Goal: Task Accomplishment & Management: Manage account settings

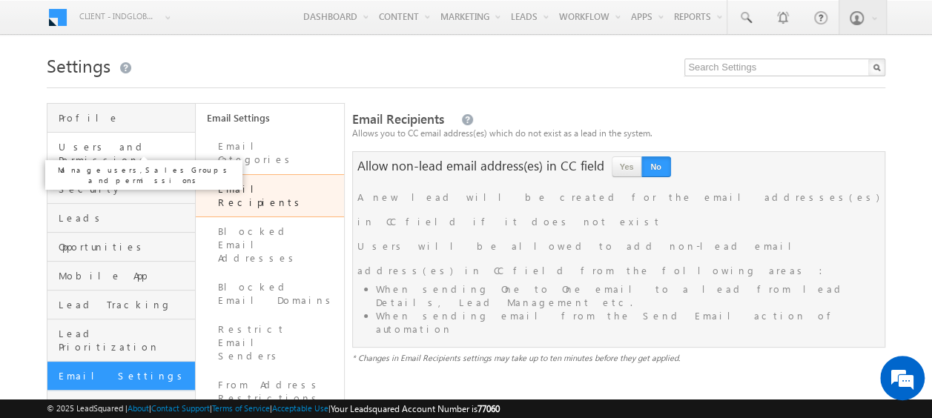
click at [96, 145] on span "Users and Permissions" at bounding box center [125, 153] width 133 height 27
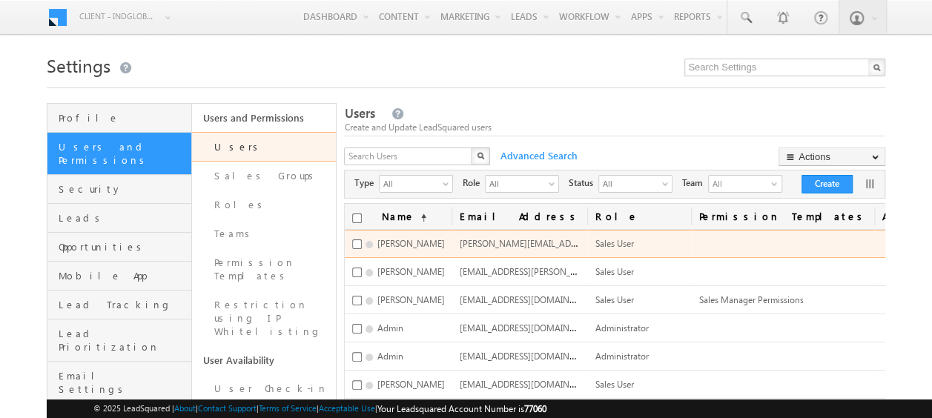
scroll to position [42, 0]
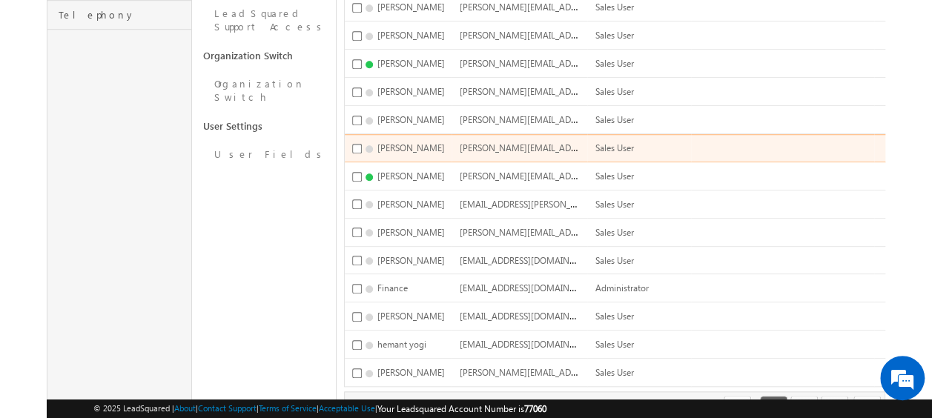
scroll to position [622, 0]
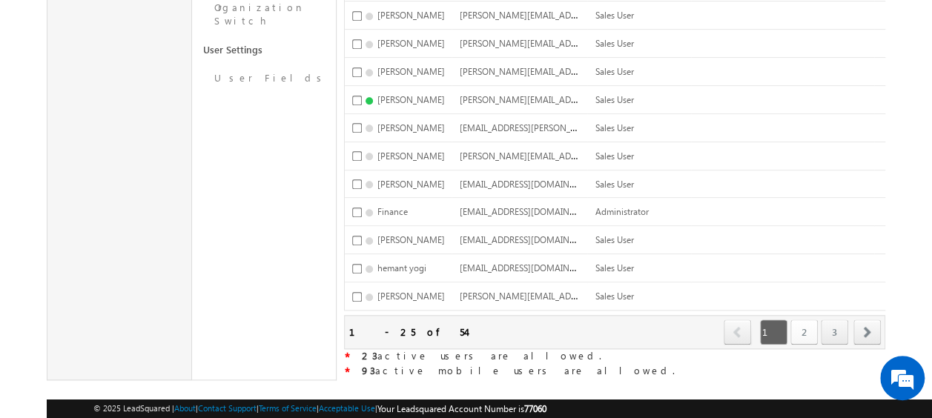
click at [807, 320] on link "2" at bounding box center [804, 332] width 27 height 25
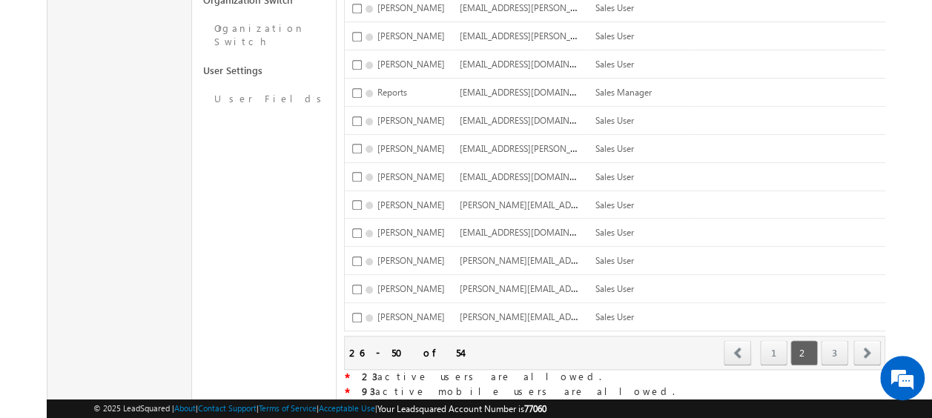
scroll to position [613, 0]
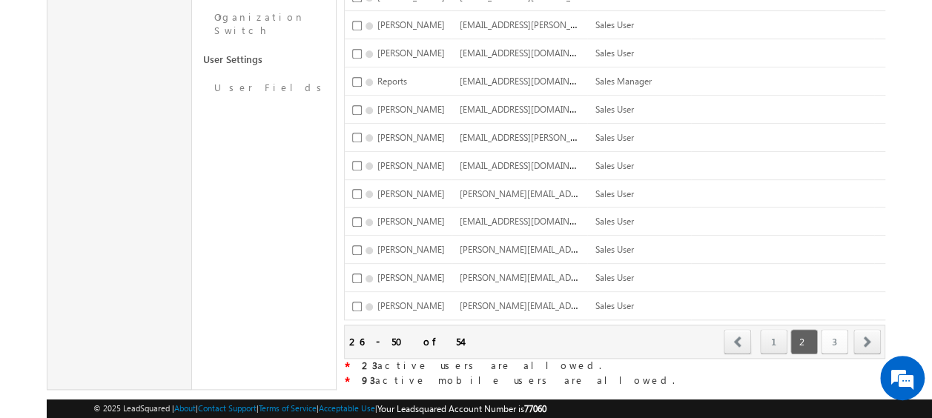
click at [825, 329] on link "3" at bounding box center [834, 341] width 27 height 25
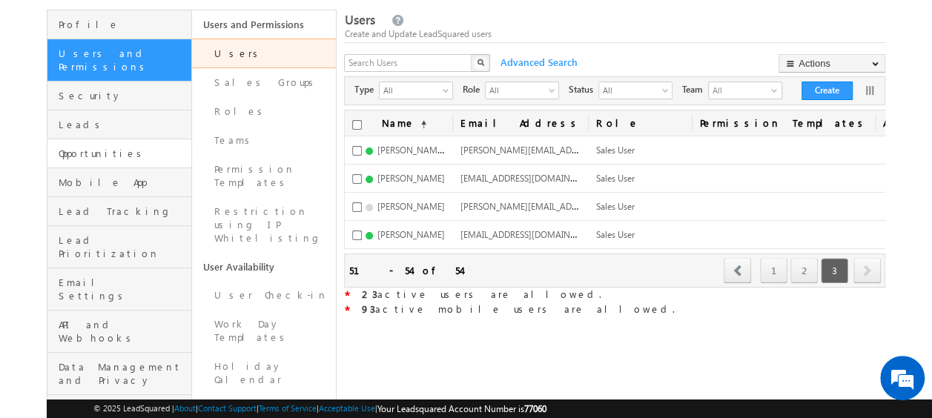
scroll to position [0, 0]
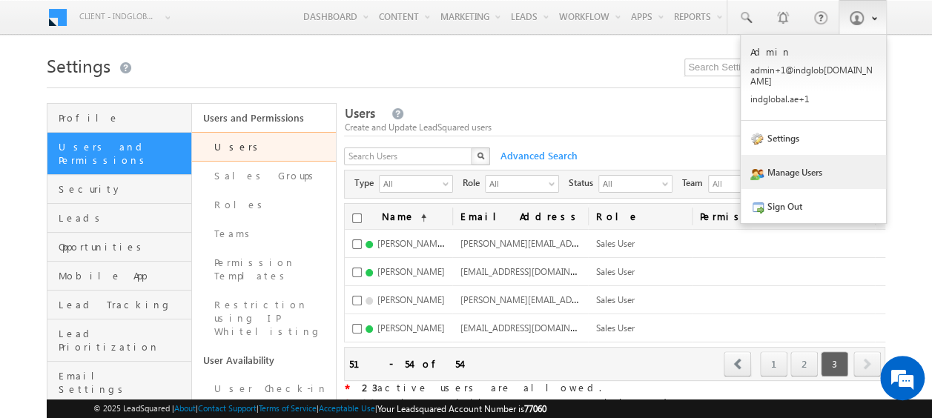
click at [797, 161] on link "Manage Users" at bounding box center [813, 172] width 145 height 34
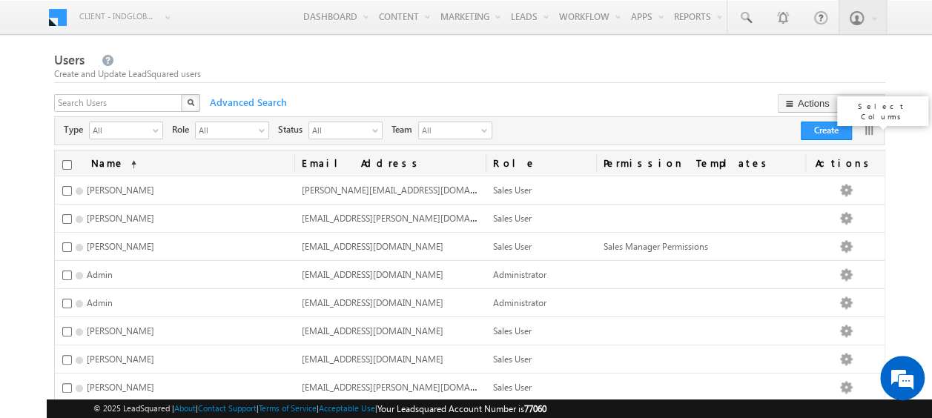
click at [871, 127] on link at bounding box center [869, 130] width 15 height 15
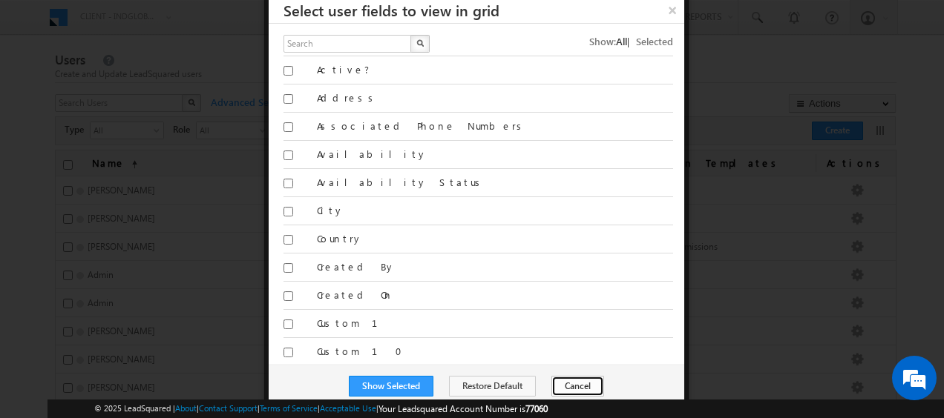
click at [579, 387] on button "Cancel" at bounding box center [577, 386] width 53 height 21
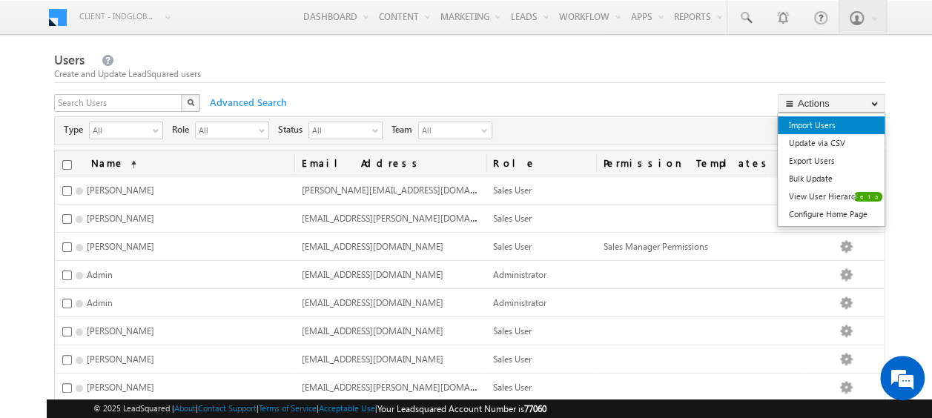
click at [817, 118] on link "Import Users" at bounding box center [831, 125] width 107 height 18
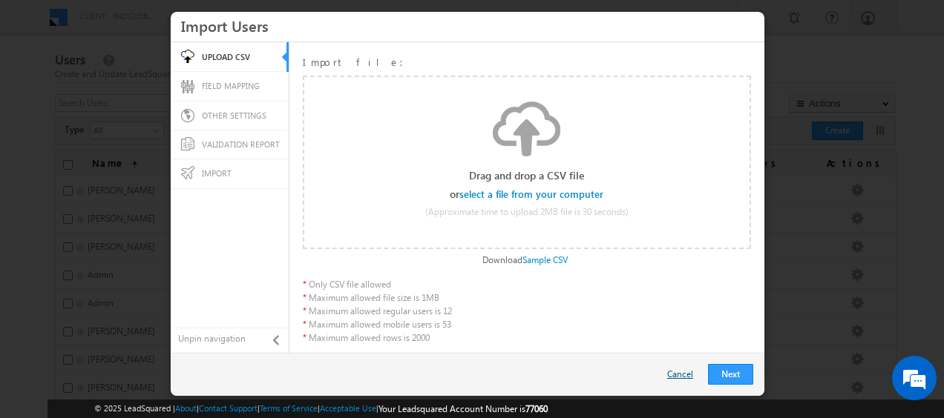
click at [677, 366] on div "Next Restart Cancel Back" at bounding box center [467, 374] width 593 height 43
click at [675, 371] on link "Cancel" at bounding box center [683, 374] width 33 height 13
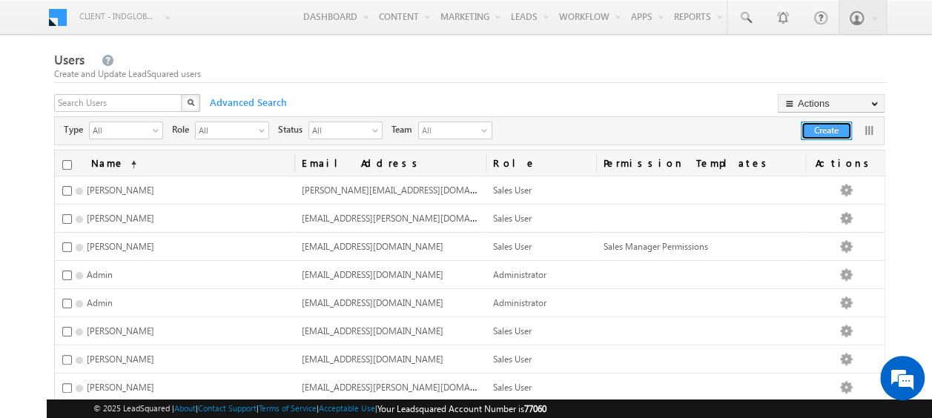
click at [833, 131] on button "Create" at bounding box center [826, 131] width 51 height 19
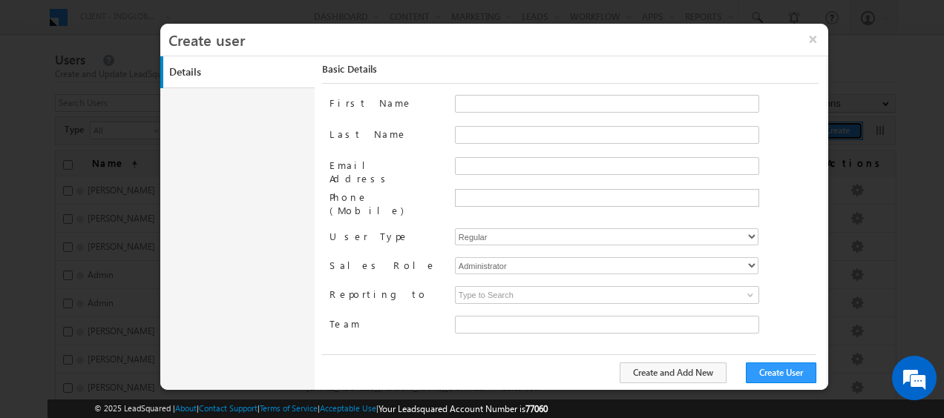
type input "faf8491d-252d-11ee-b523-12ccdbbfc88b"
click at [467, 105] on input "First Name" at bounding box center [607, 104] width 304 height 18
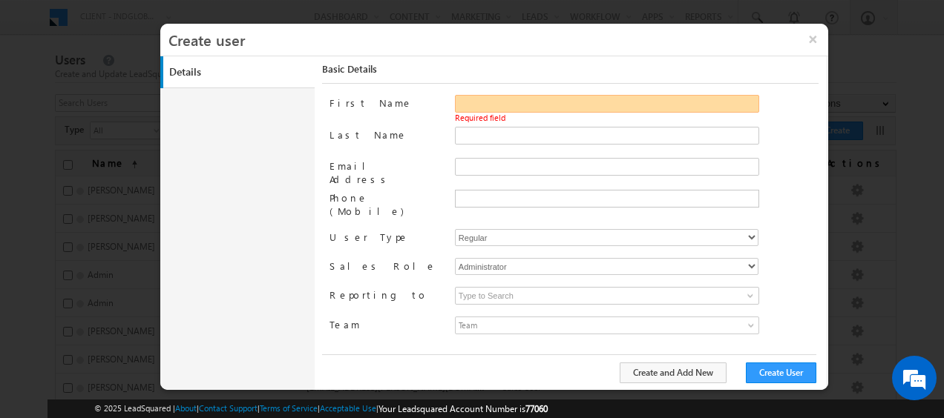
click at [467, 105] on input "First Name" at bounding box center [607, 104] width 304 height 18
type input "Gurpreet"
type input "gurpreet.singh@indglobal.ae"
type input "Singh"
type input "gurpreet.singh@indglobal.ae"
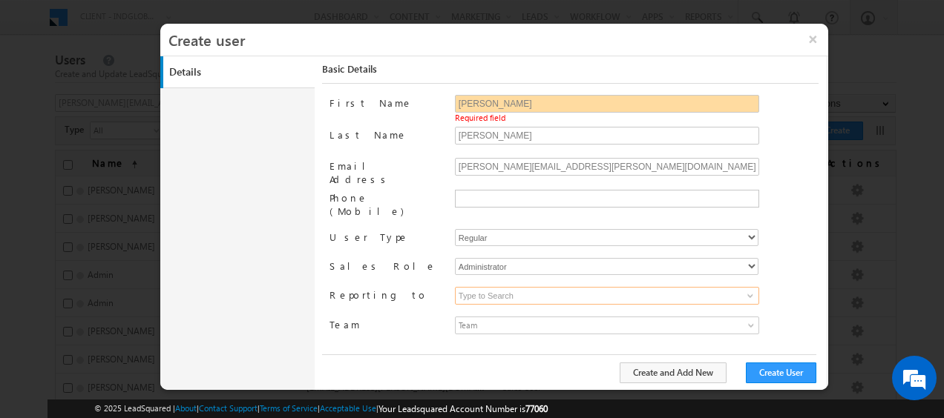
type input "hemant yogi"
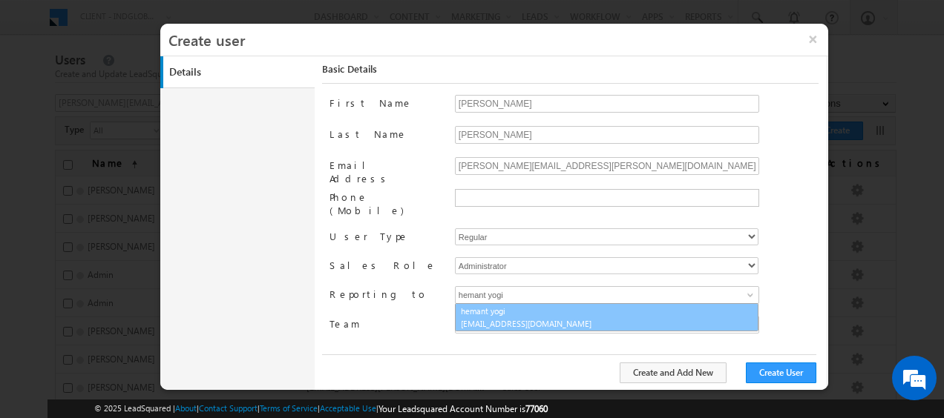
click at [520, 318] on span "hemant.yogi@indglobal.ae" at bounding box center [528, 323] width 134 height 11
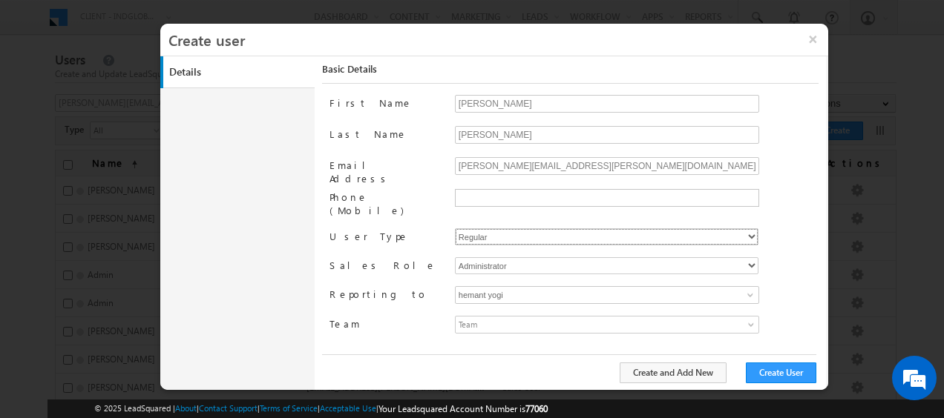
click at [533, 228] on select "Regular Mobile" at bounding box center [606, 236] width 303 height 17
select select "1"
click at [455, 228] on select "Regular Mobile" at bounding box center [606, 236] width 303 height 17
type input "faf8491d-252d-11ee-b523-12ccdbbfc88b"
drag, startPoint x: 590, startPoint y: 165, endPoint x: 435, endPoint y: 166, distance: 155.0
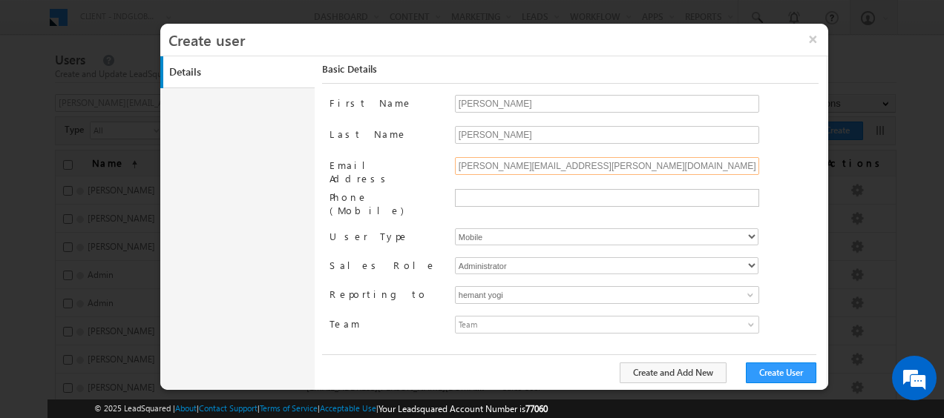
click at [435, 166] on div "Email Address gurpreet.singh@indglobal.ae" at bounding box center [573, 173] width 489 height 32
click at [805, 257] on div "Administrator Marketing User Sales Manager Sales User" at bounding box center [636, 268] width 363 height 22
click at [776, 368] on button "Create User" at bounding box center [780, 373] width 70 height 21
drag, startPoint x: 400, startPoint y: 75, endPoint x: 583, endPoint y: 77, distance: 183.2
click at [178, 70] on link "Details" at bounding box center [240, 72] width 154 height 32
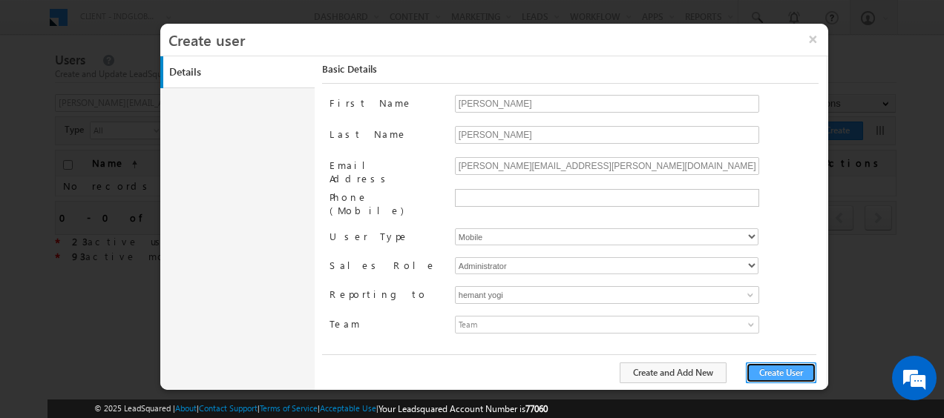
click at [786, 367] on button "Create User" at bounding box center [780, 373] width 70 height 21
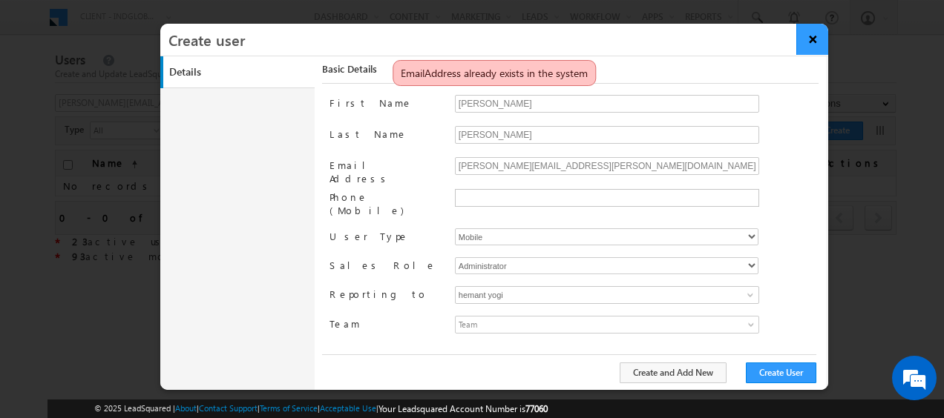
click at [817, 40] on button "×" at bounding box center [812, 39] width 32 height 31
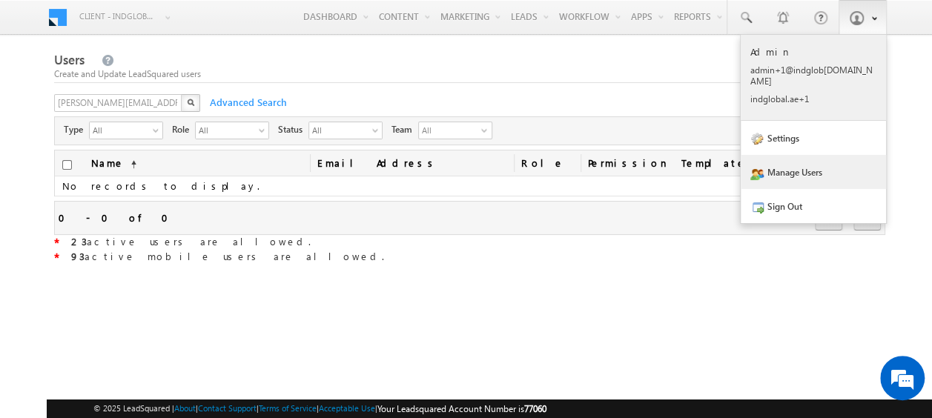
click at [835, 71] on p "admin +1@in dglob al.ae" at bounding box center [814, 76] width 126 height 22
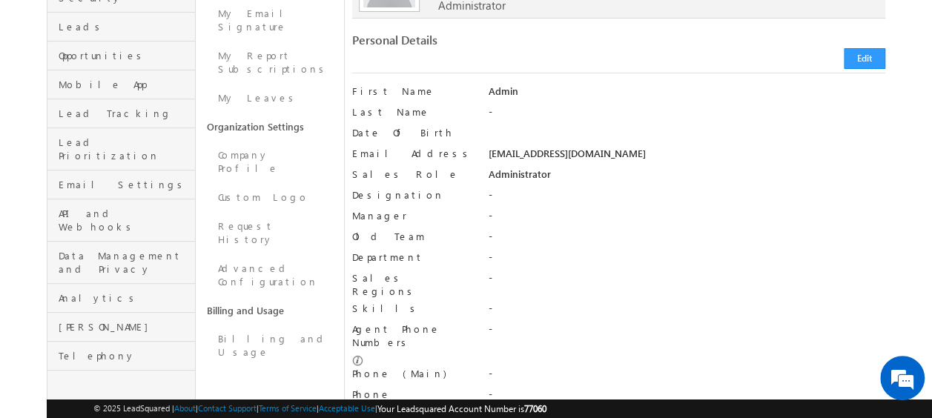
scroll to position [191, 0]
click at [264, 212] on link "Request History" at bounding box center [270, 233] width 148 height 42
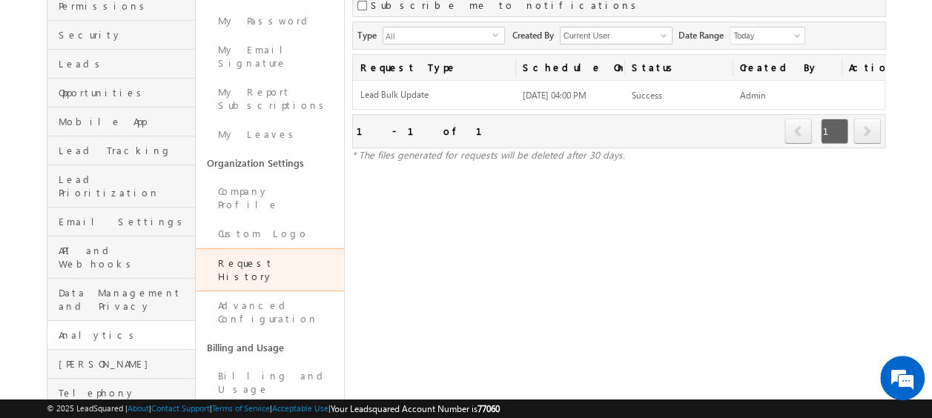
scroll to position [129, 0]
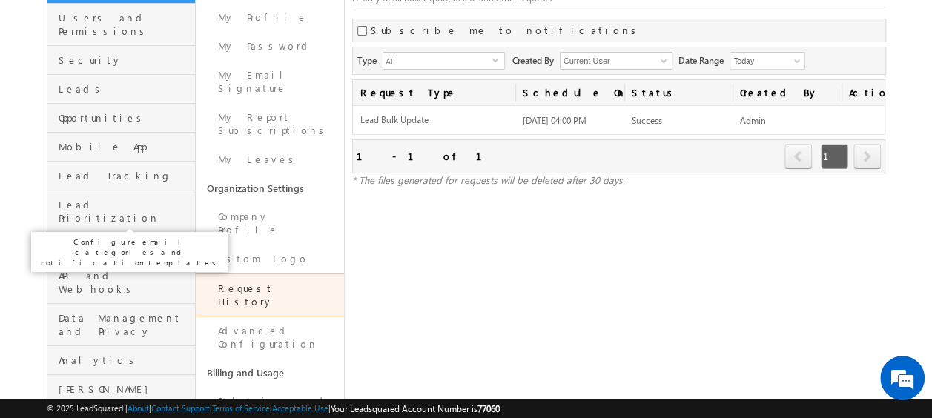
click at [102, 240] on span "Email Settings" at bounding box center [125, 246] width 133 height 13
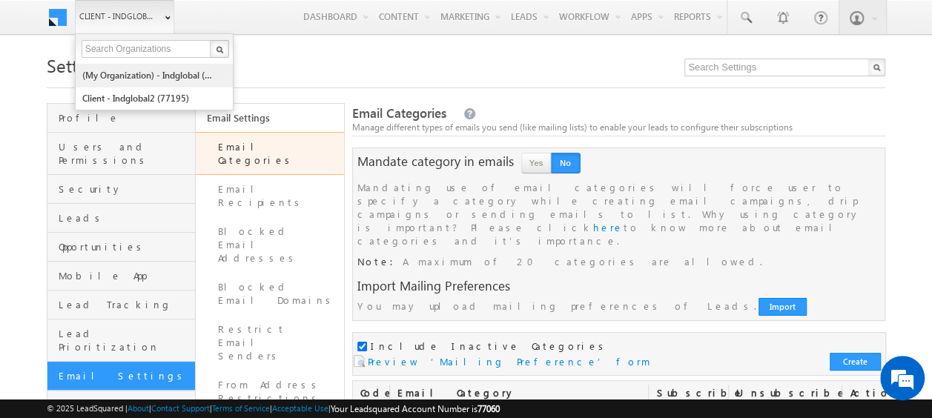
click at [146, 73] on link "(My Organization) - indglobal (48060)" at bounding box center [150, 75] width 136 height 23
